Goal: Task Accomplishment & Management: Manage account settings

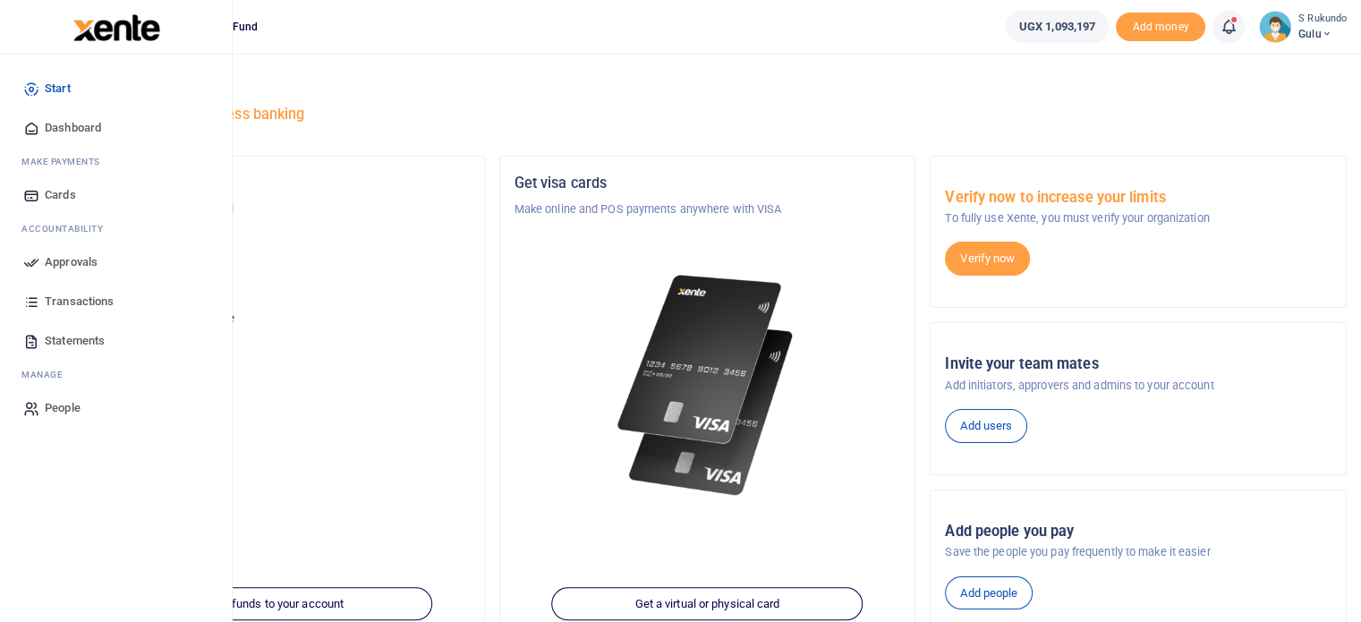
click at [61, 260] on span "Approvals" at bounding box center [71, 262] width 53 height 18
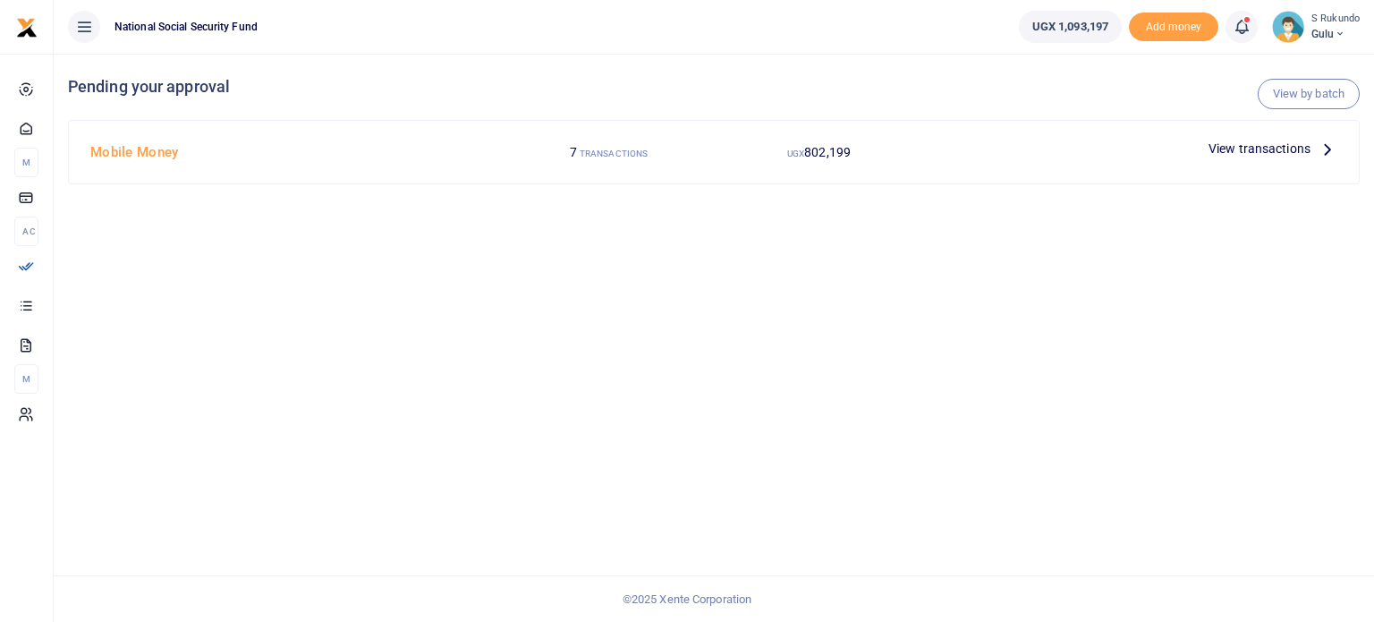
click at [1325, 147] on icon at bounding box center [1328, 149] width 20 height 20
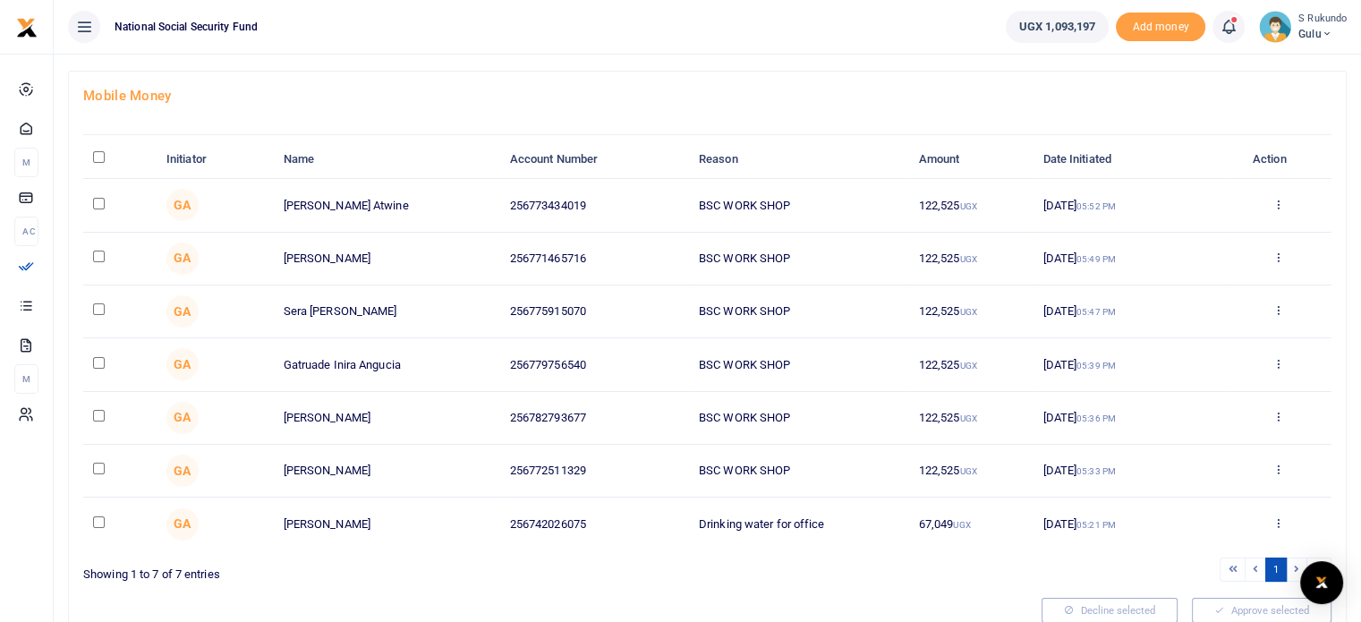
scroll to position [84, 0]
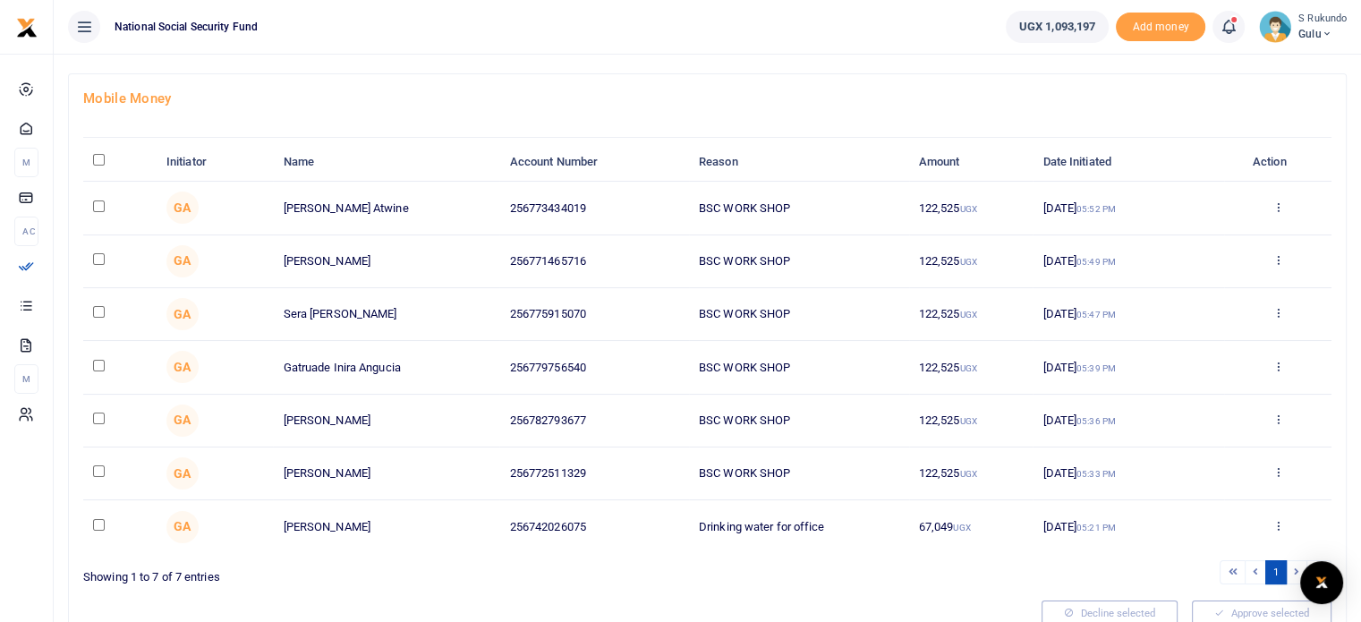
click at [93, 157] on input "\a \a : activate to sort column descending" at bounding box center [99, 160] width 12 height 12
checkbox input "true"
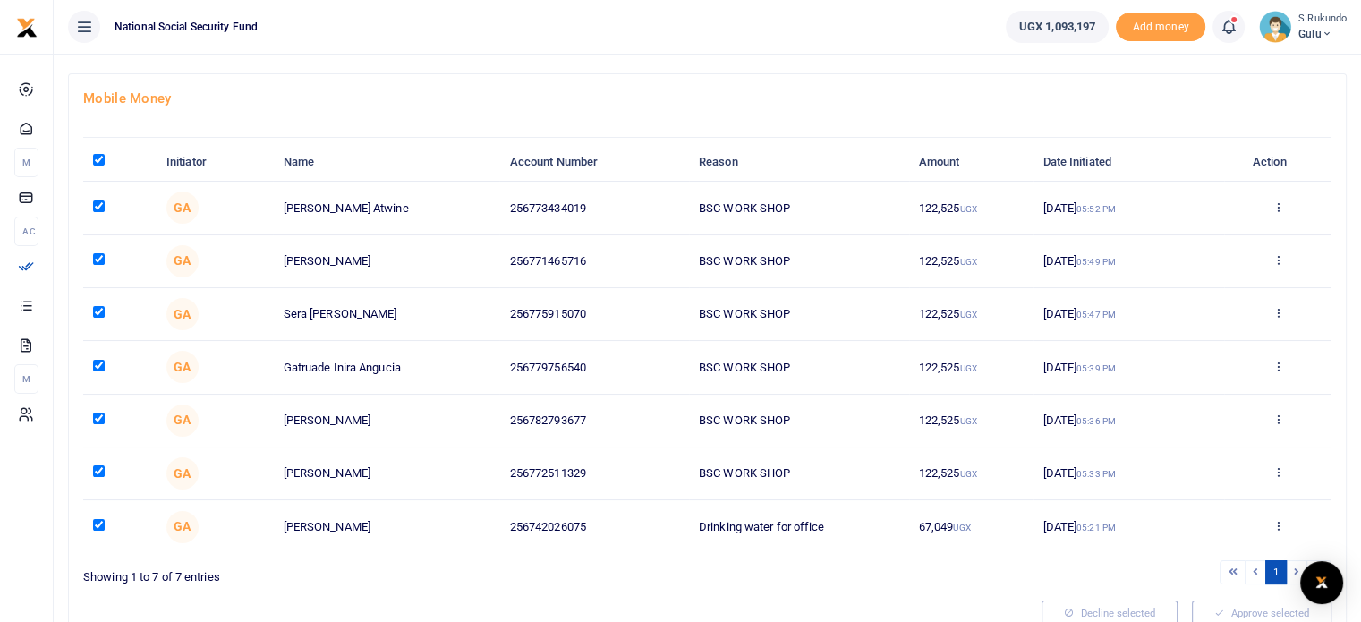
checkbox input "true"
click at [1247, 612] on button "Approve selected (7)" at bounding box center [1255, 612] width 152 height 25
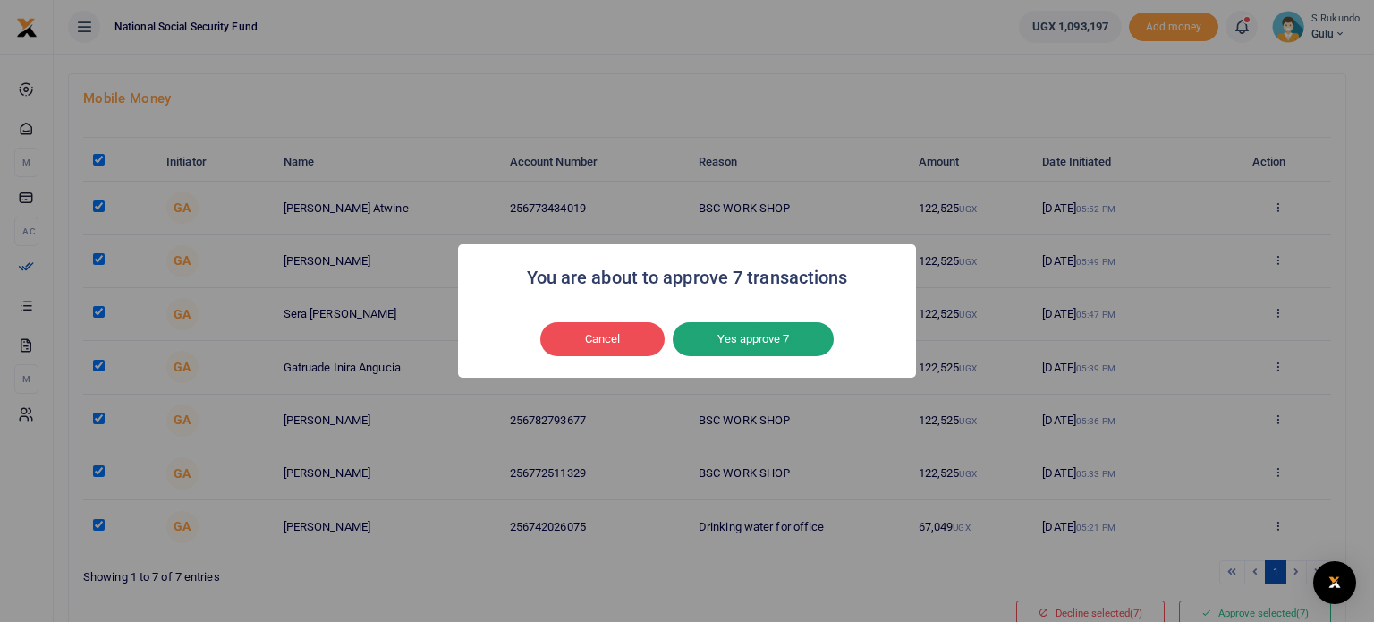
click at [762, 343] on button "Yes approve 7" at bounding box center [753, 339] width 161 height 34
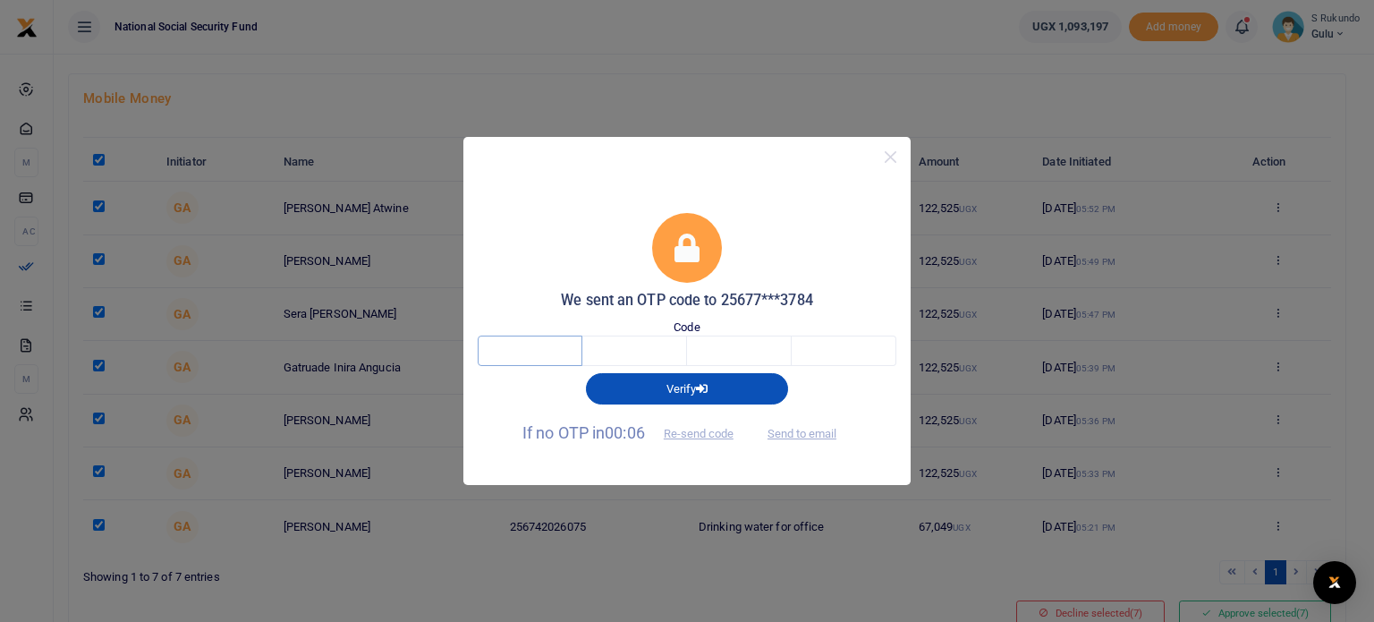
click at [548, 357] on input "text" at bounding box center [530, 351] width 105 height 30
type input "8"
type input "7"
type input "2"
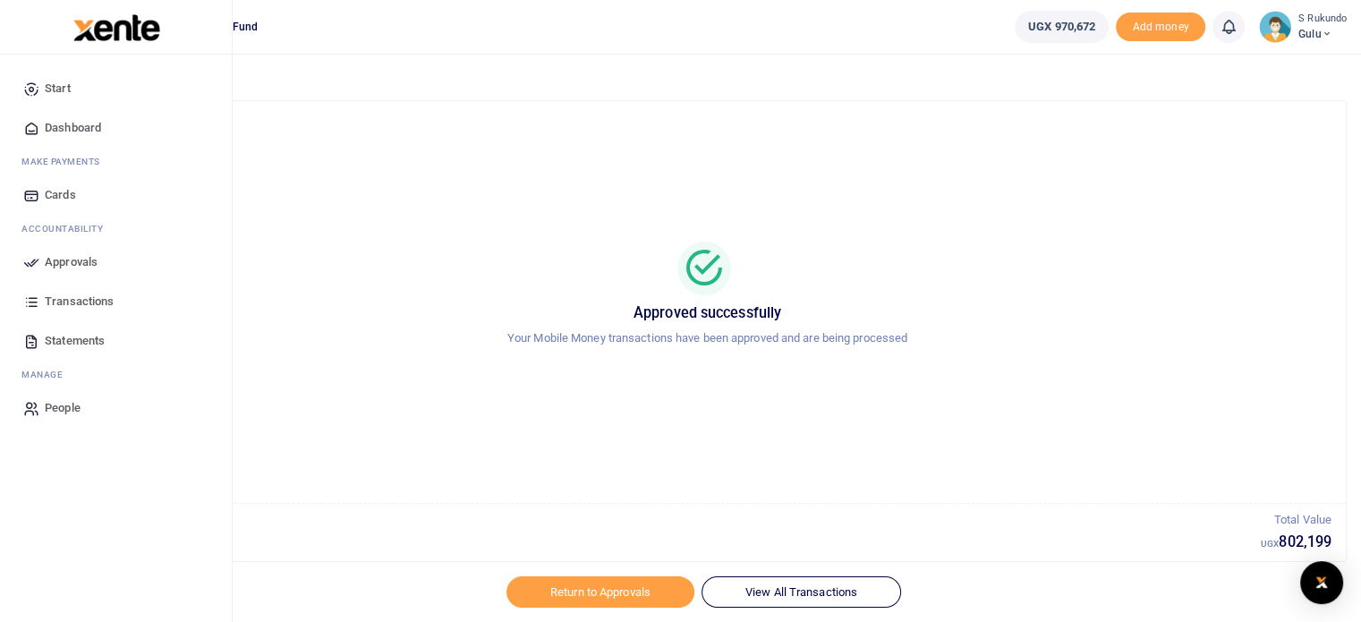
click at [72, 262] on span "Approvals" at bounding box center [71, 262] width 53 height 18
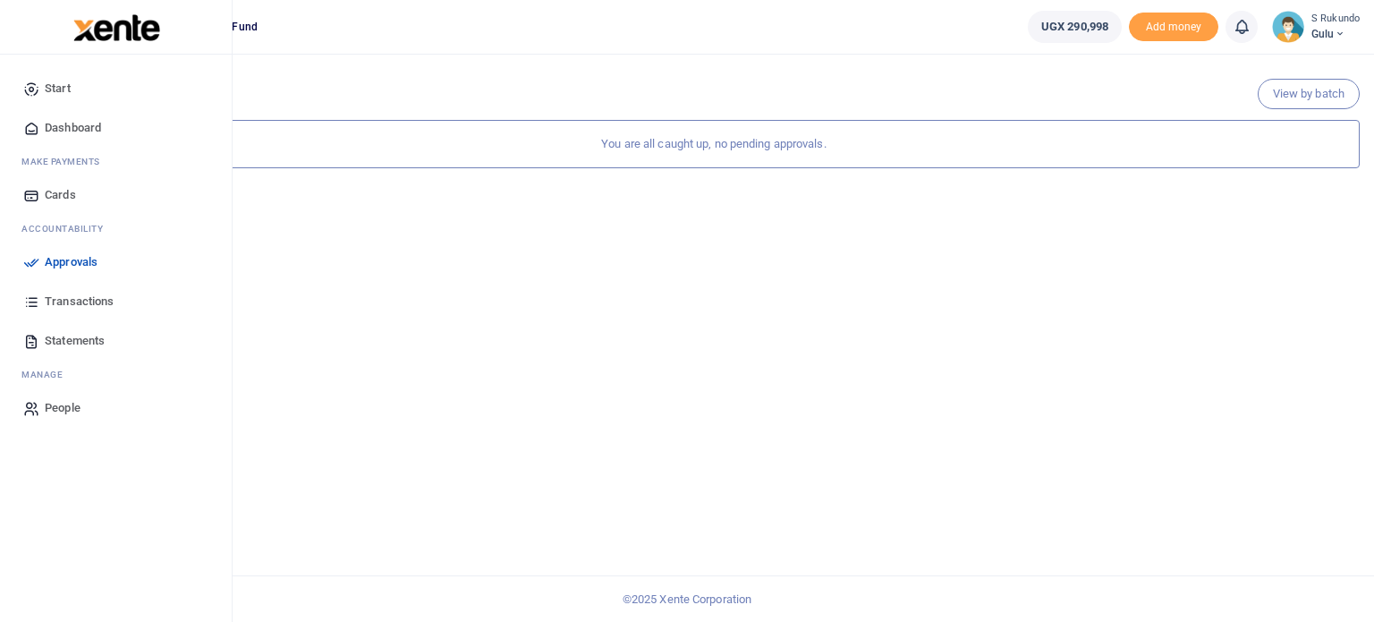
click at [74, 127] on span "Dashboard" at bounding box center [73, 128] width 56 height 18
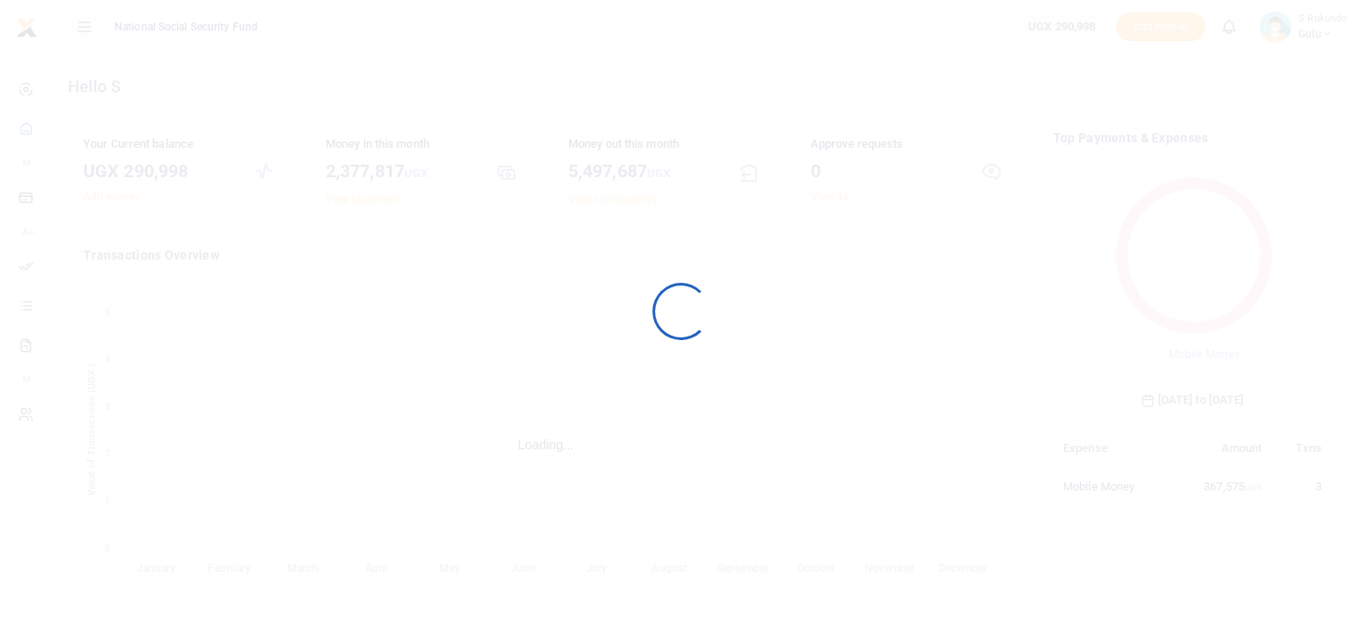
scroll to position [237, 265]
